Goal: Task Accomplishment & Management: Manage account settings

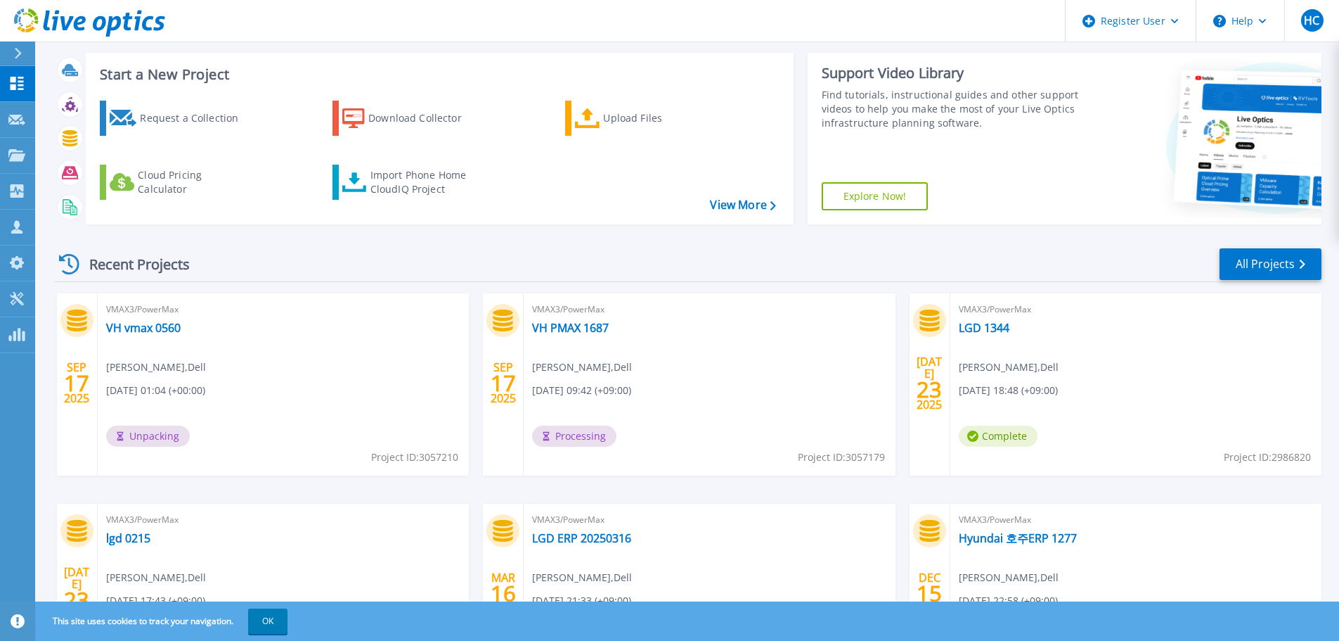
scroll to position [141, 0]
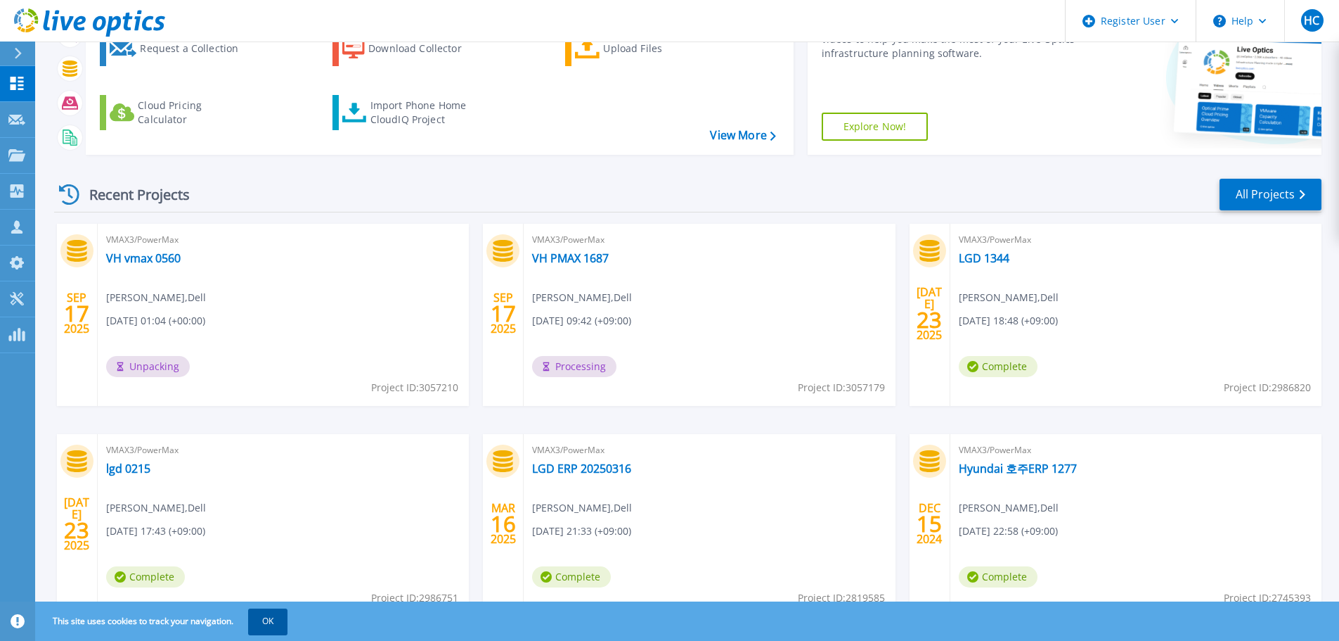
click at [271, 623] on button "OK" at bounding box center [267, 620] width 39 height 25
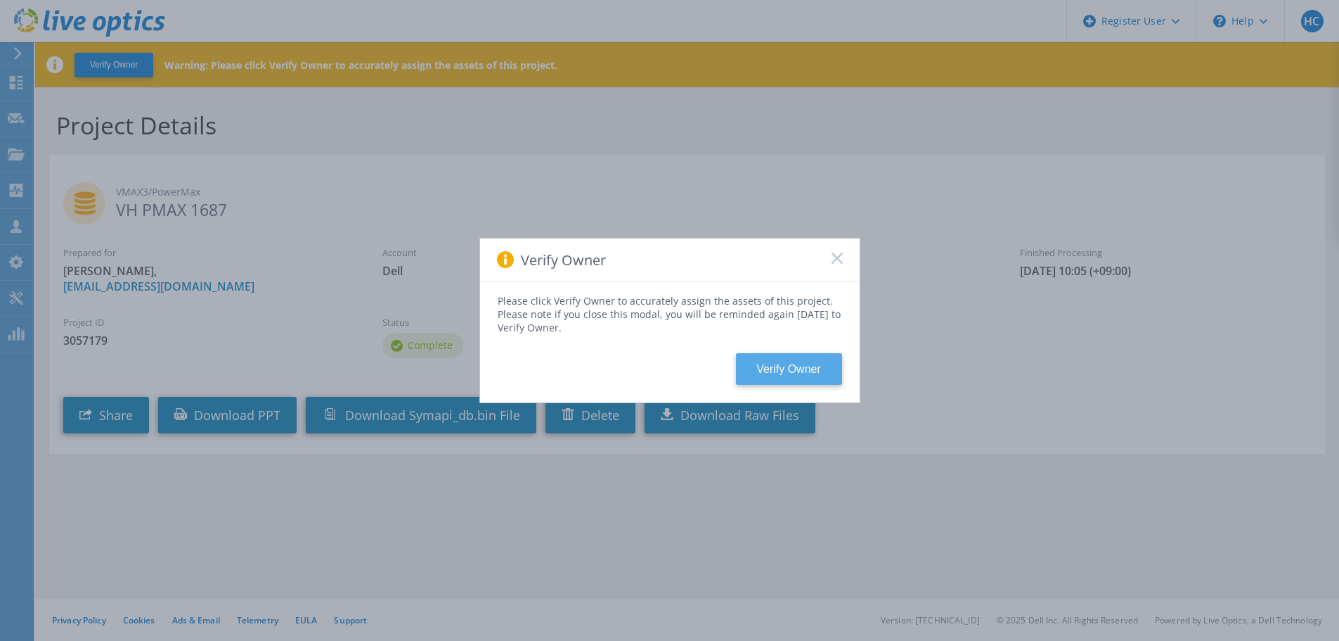
click at [815, 368] on button "Verify Owner" at bounding box center [789, 369] width 106 height 32
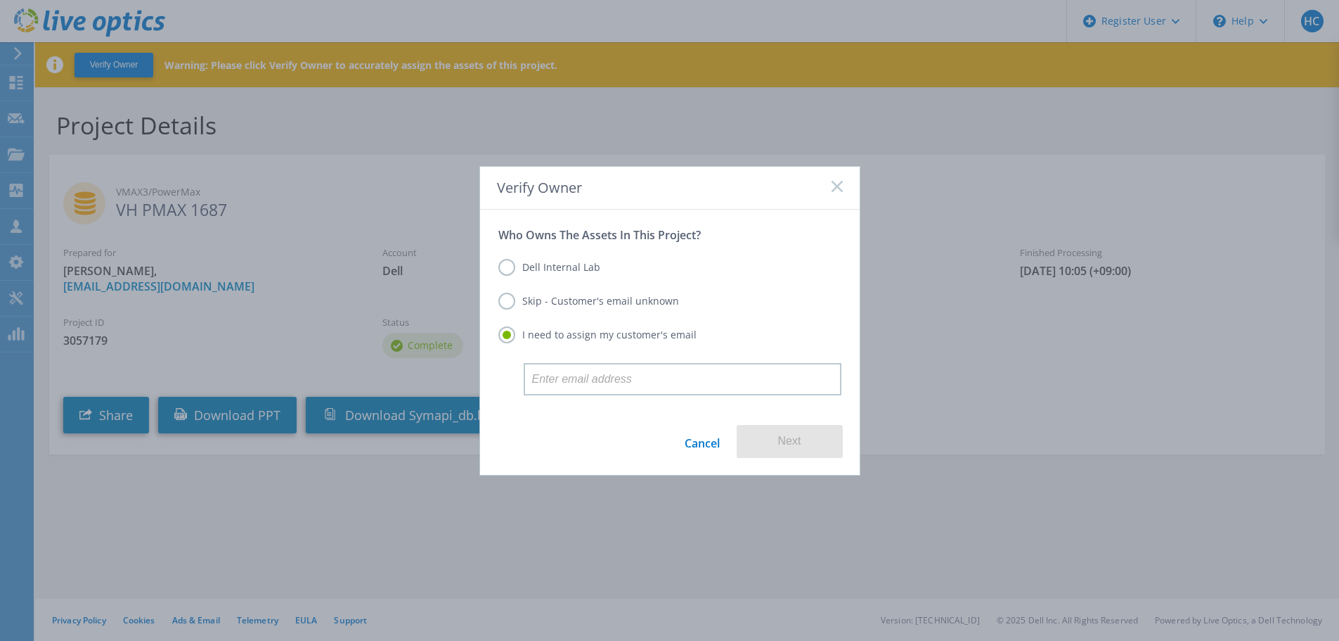
click at [563, 263] on label "Dell Internal Lab" at bounding box center [549, 267] width 102 height 17
click at [0, 0] on input "Dell Internal Lab" at bounding box center [0, 0] width 0 height 0
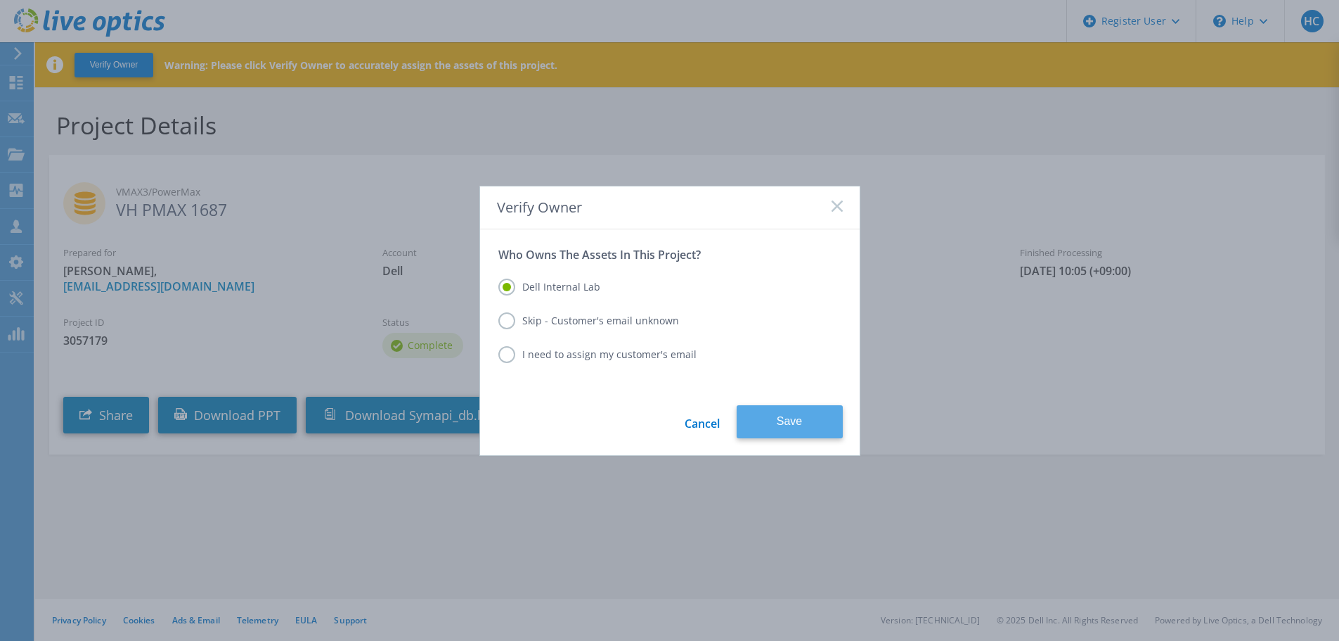
click at [792, 427] on button "Save" at bounding box center [790, 421] width 106 height 33
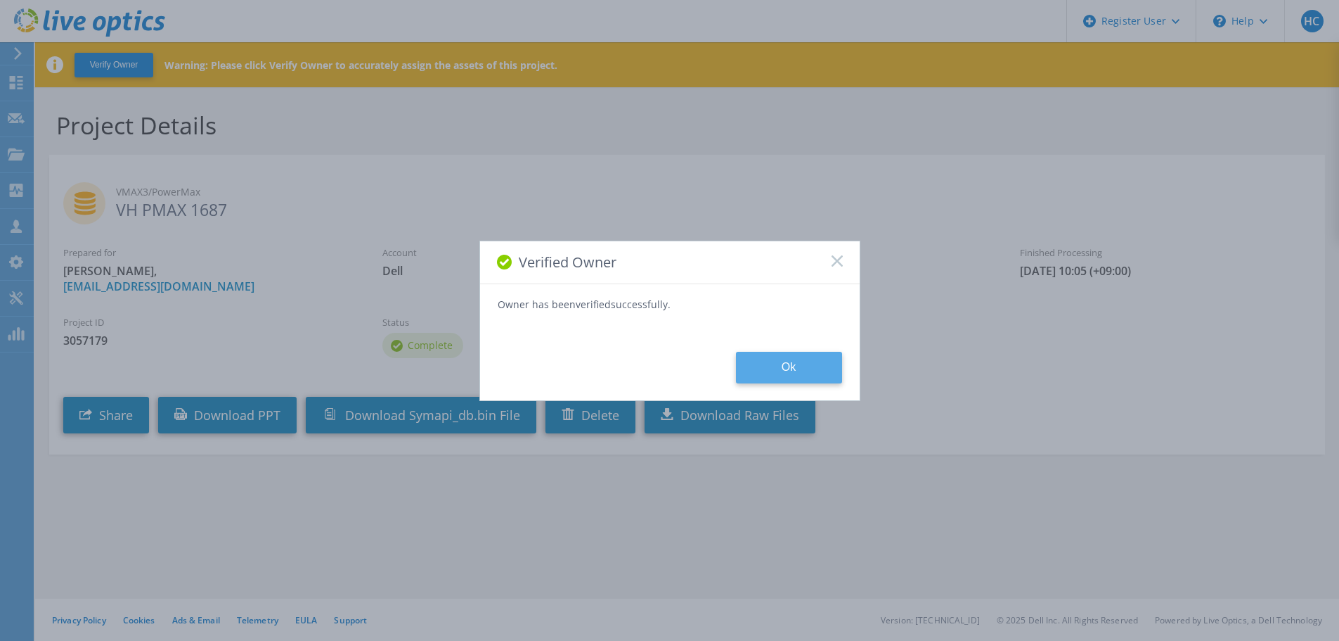
click at [804, 366] on button "Ok" at bounding box center [789, 368] width 106 height 32
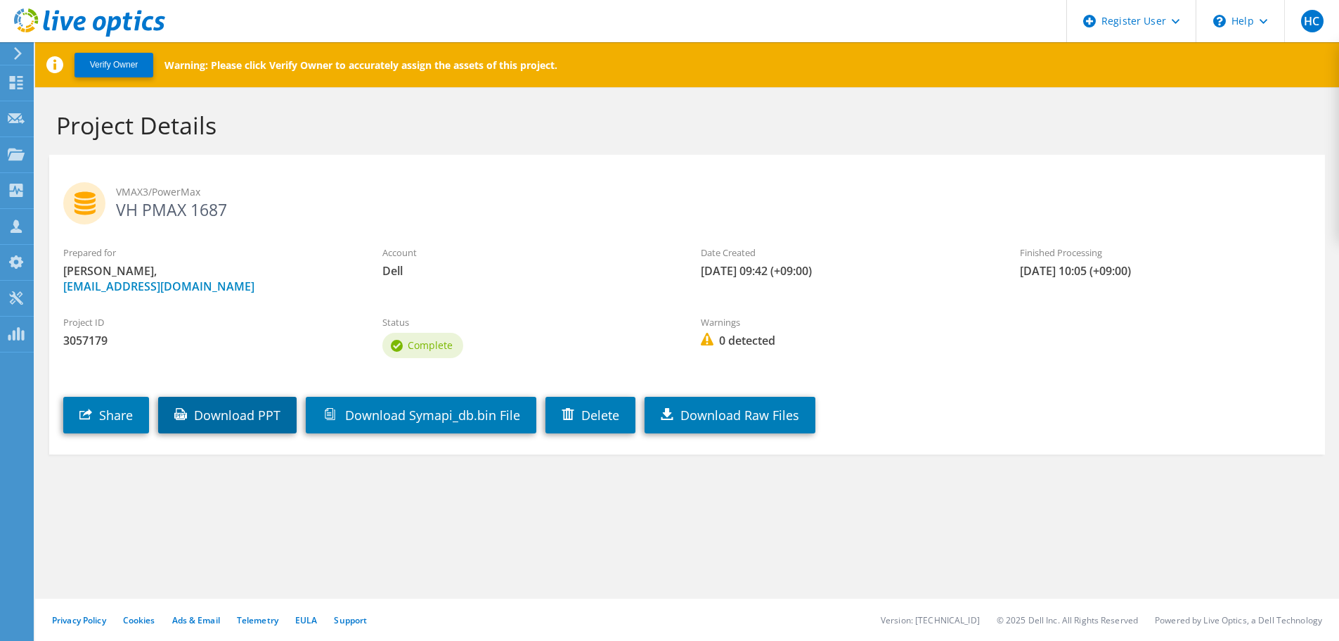
click at [205, 406] on link "Download PPT" at bounding box center [227, 415] width 139 height 37
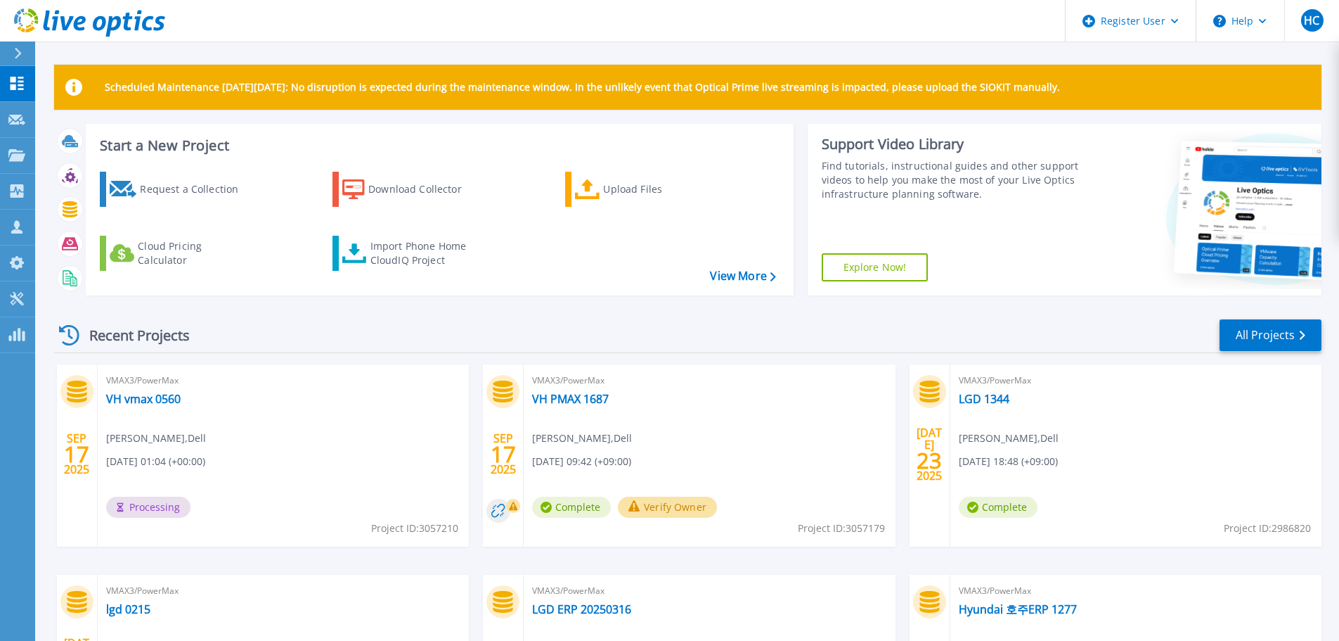
click at [167, 417] on div "VMAX3/PowerMax VH vmax 0560 [PERSON_NAME] , Dell [DATE] 01:04 (+00:00) Processi…" at bounding box center [283, 455] width 371 height 182
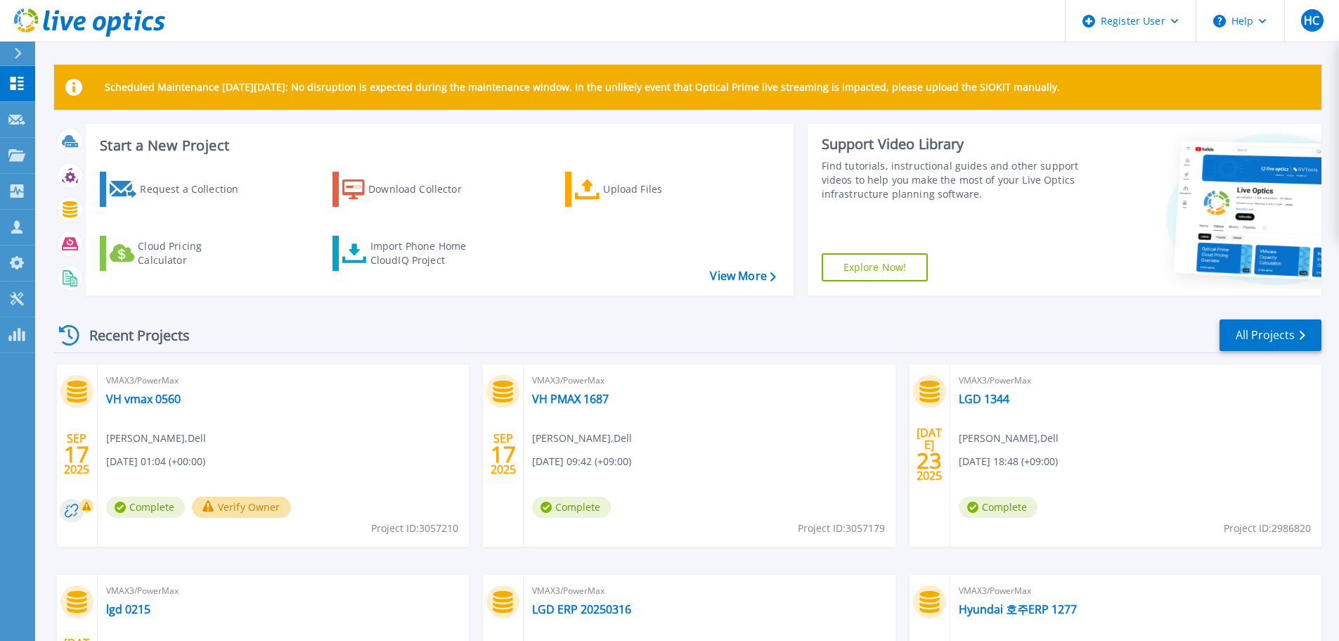
click at [238, 509] on button "Verify Owner" at bounding box center [241, 506] width 99 height 21
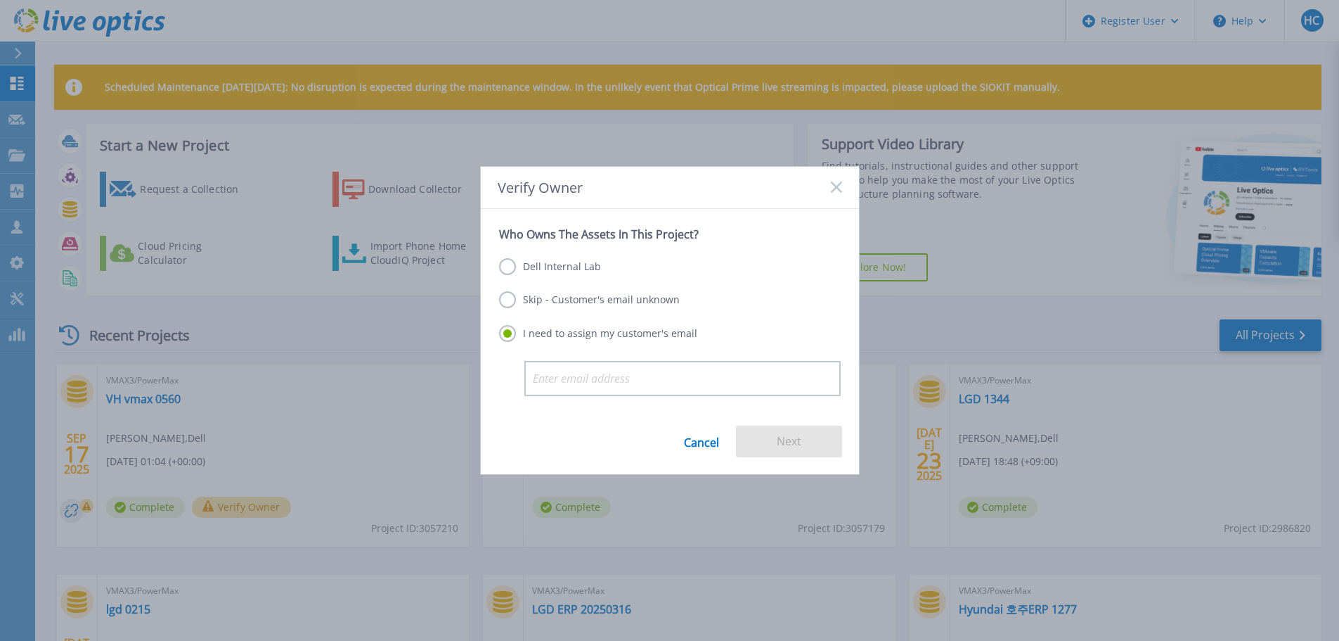
click at [513, 273] on label "Dell Internal Lab" at bounding box center [550, 266] width 102 height 17
click at [0, 0] on input "Dell Internal Lab" at bounding box center [0, 0] width 0 height 0
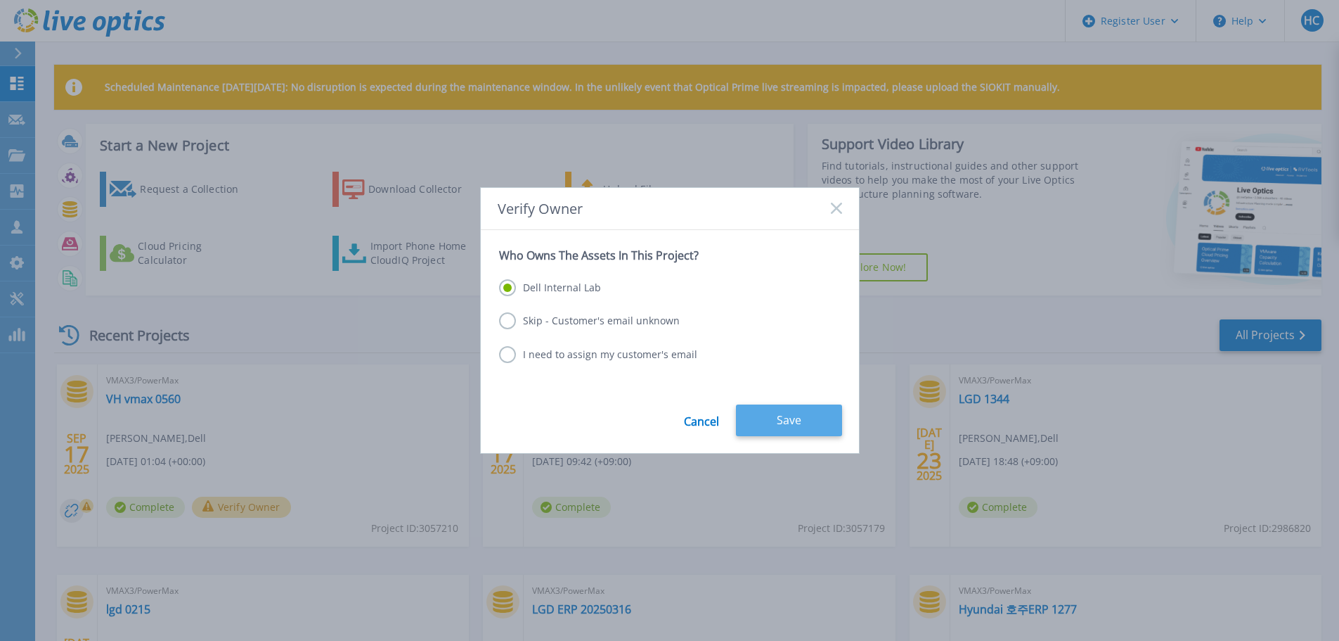
click at [778, 409] on button "Save" at bounding box center [789, 420] width 106 height 32
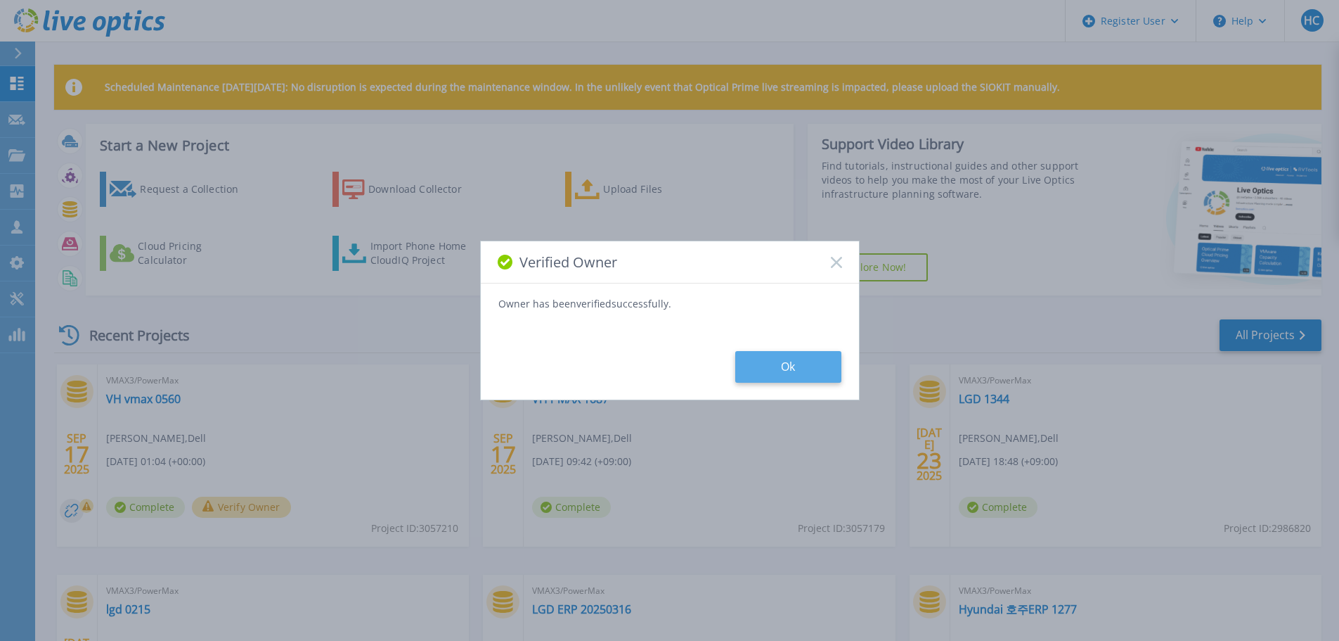
click at [775, 368] on button "Ok" at bounding box center [788, 367] width 106 height 32
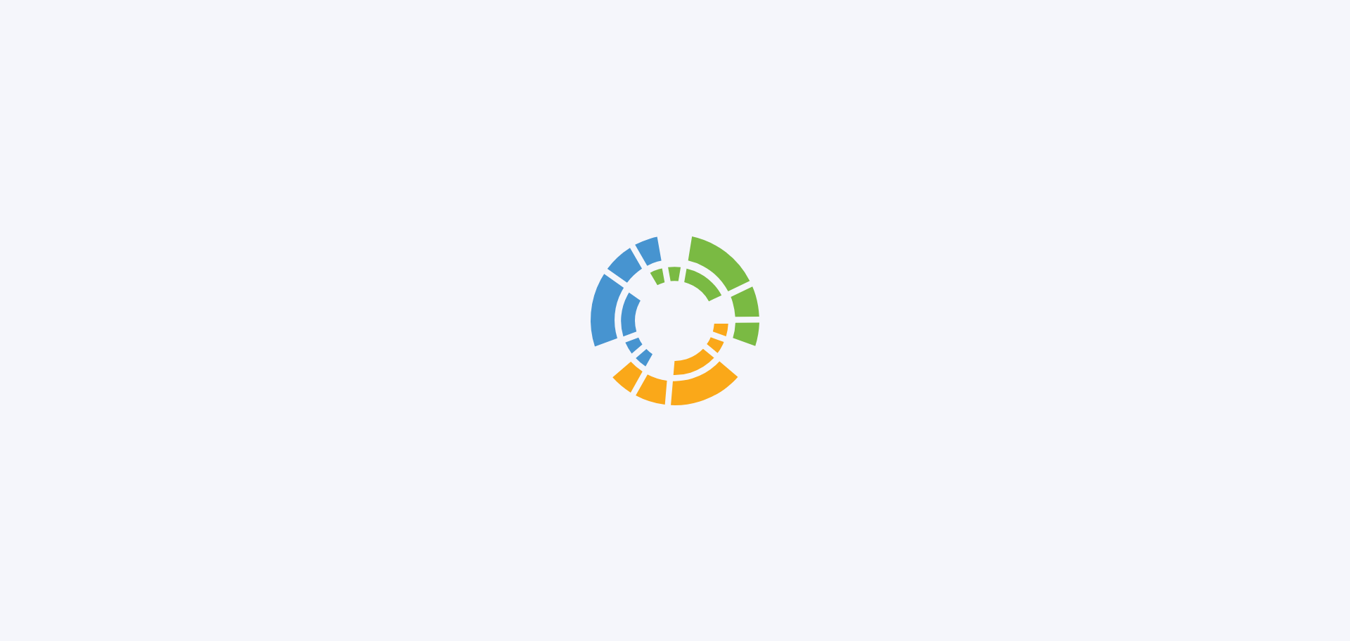
click at [166, 397] on div at bounding box center [675, 320] width 1350 height 641
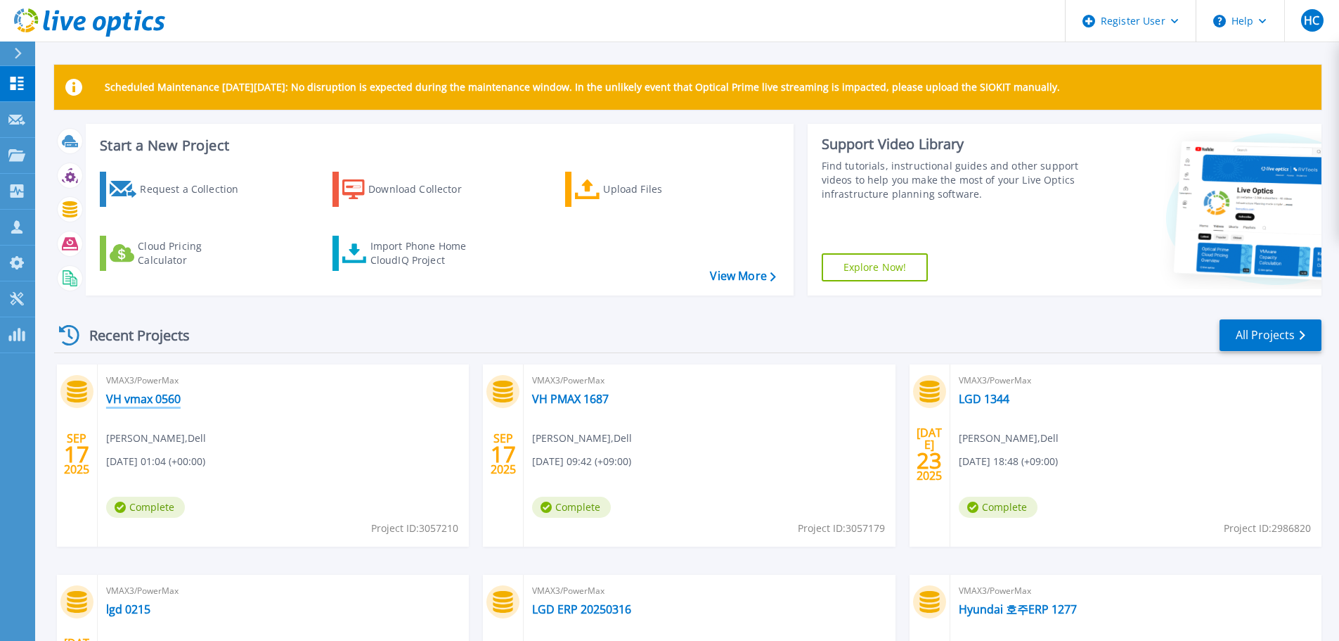
drag, startPoint x: 0, startPoint y: 0, endPoint x: 166, endPoint y: 397, distance: 429.9
click at [166, 397] on link "VH vmax 0560" at bounding box center [143, 399] width 75 height 14
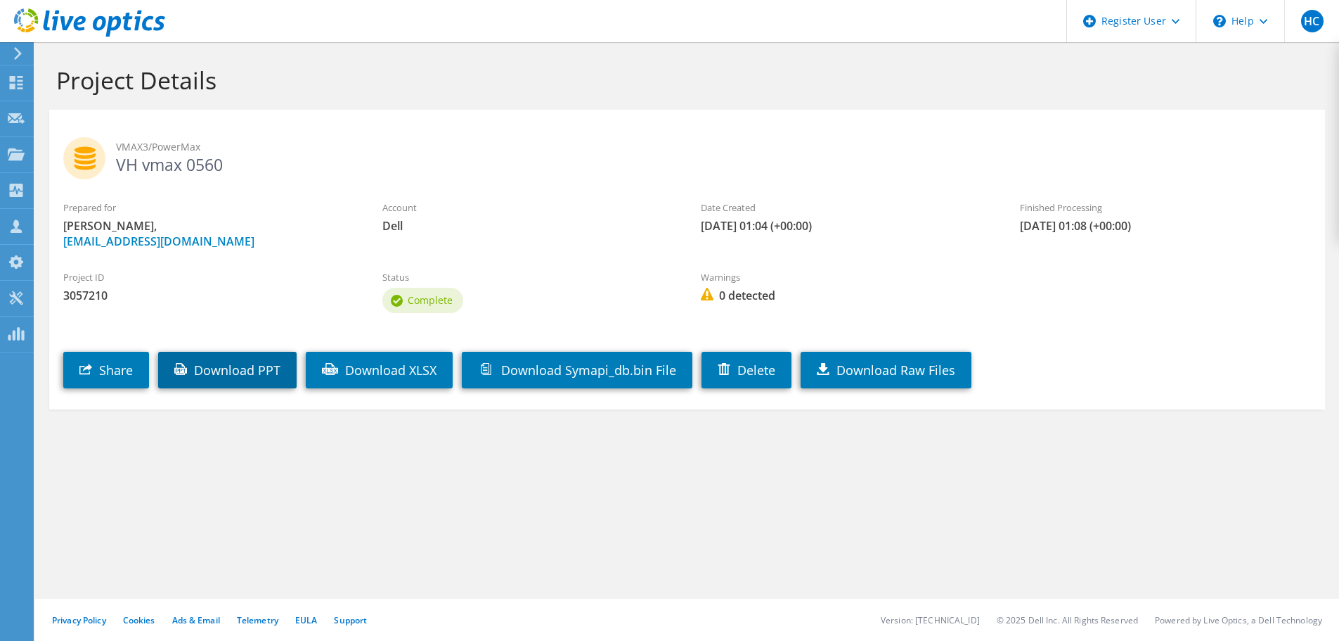
click at [230, 373] on link "Download PPT" at bounding box center [227, 370] width 139 height 37
